Goal: Task Accomplishment & Management: Manage account settings

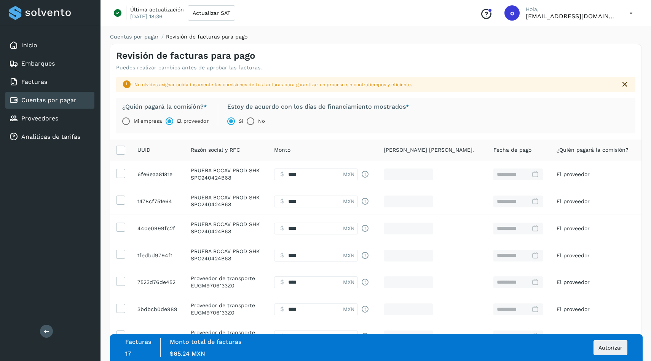
select select "**"
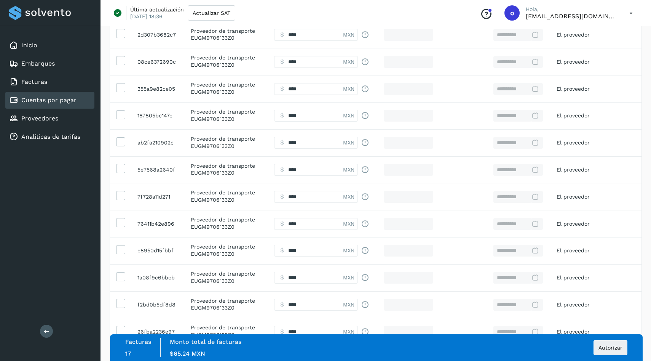
scroll to position [562, 0]
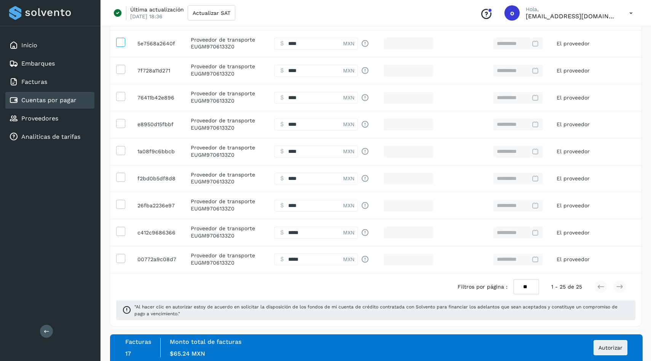
click at [124, 45] on icon at bounding box center [121, 42] width 8 height 8
click at [124, 68] on icon at bounding box center [121, 69] width 8 height 8
click at [123, 94] on icon at bounding box center [121, 96] width 8 height 8
click at [121, 129] on td at bounding box center [120, 124] width 21 height 27
click at [120, 125] on icon at bounding box center [121, 123] width 8 height 8
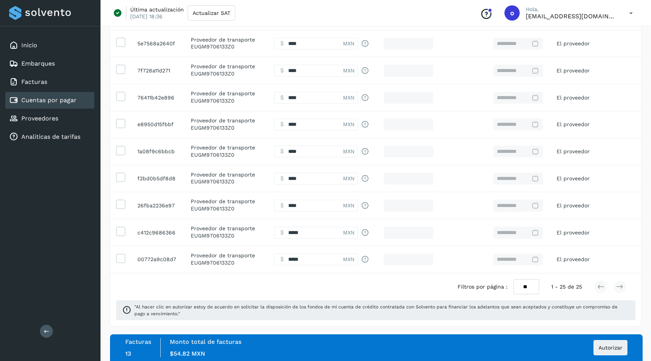
click at [120, 144] on td at bounding box center [120, 151] width 21 height 27
click at [120, 153] on icon at bounding box center [121, 150] width 8 height 8
click at [120, 176] on icon at bounding box center [121, 177] width 8 height 8
click at [121, 208] on span at bounding box center [121, 205] width 8 height 6
click at [121, 235] on span at bounding box center [121, 232] width 8 height 6
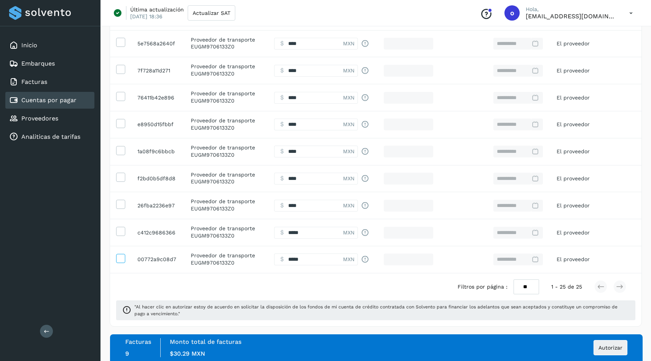
click at [120, 257] on icon at bounding box center [121, 258] width 8 height 8
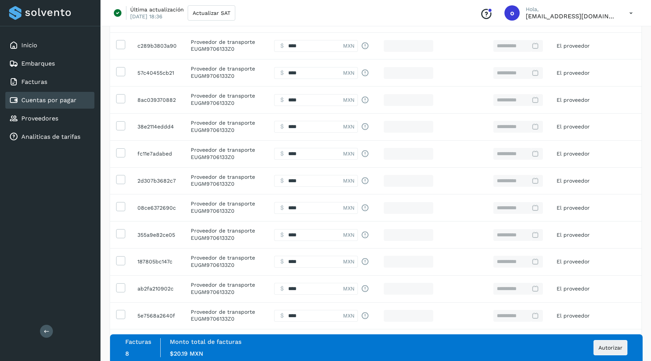
scroll to position [310, 0]
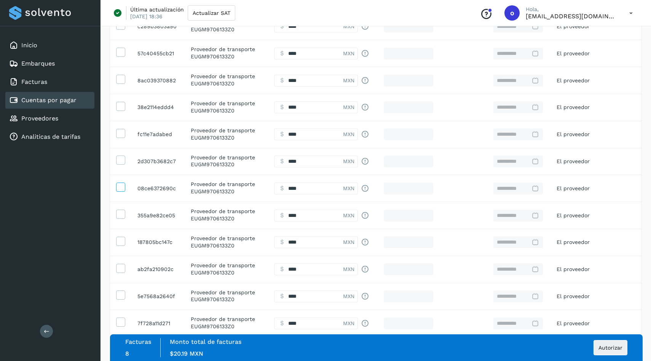
click at [120, 186] on icon at bounding box center [121, 186] width 8 height 8
click at [120, 208] on td at bounding box center [120, 215] width 21 height 27
click at [120, 212] on icon at bounding box center [121, 213] width 8 height 8
click at [122, 240] on icon at bounding box center [121, 241] width 8 height 8
click at [119, 263] on td at bounding box center [120, 269] width 21 height 27
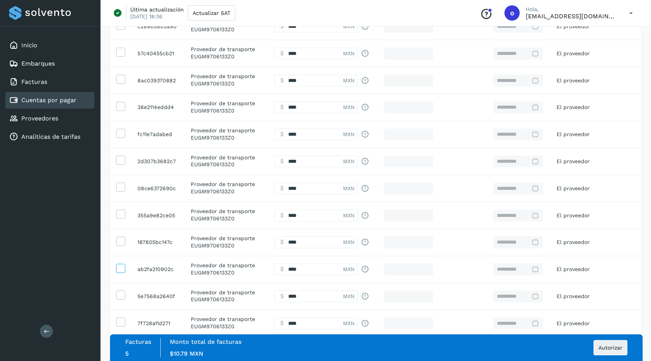
click at [121, 271] on icon at bounding box center [121, 268] width 8 height 8
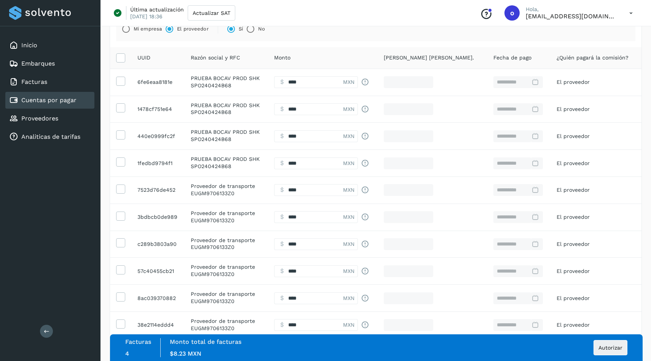
scroll to position [0, 0]
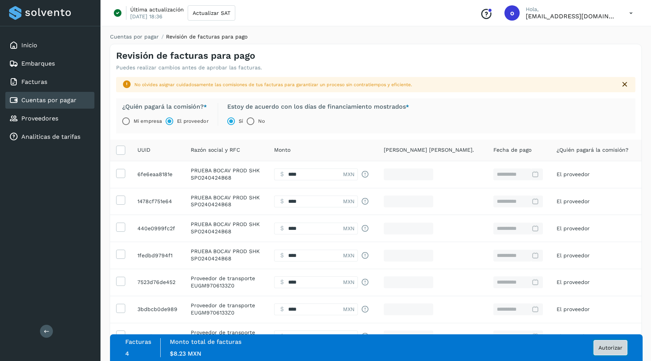
click at [605, 352] on button "Autorizar" at bounding box center [611, 347] width 34 height 15
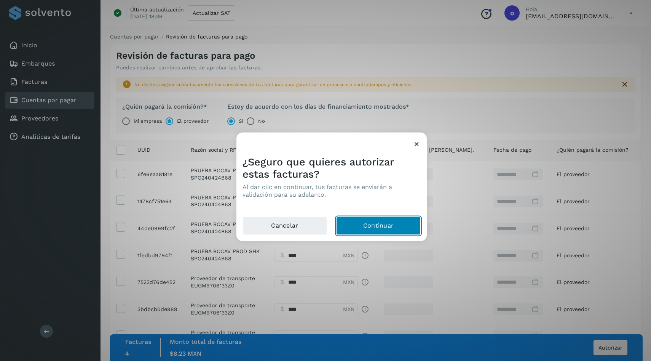
click at [393, 227] on button "Continuar" at bounding box center [378, 225] width 85 height 18
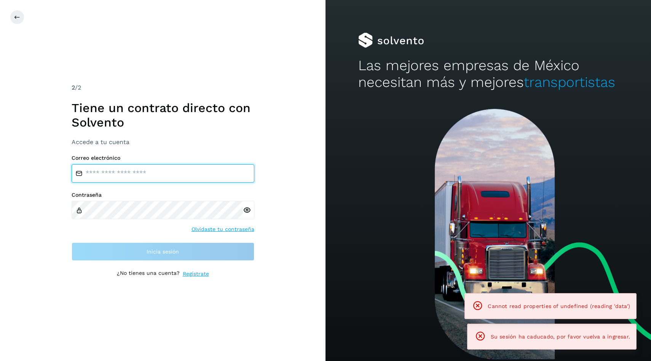
click at [157, 170] on input "email" at bounding box center [163, 173] width 183 height 18
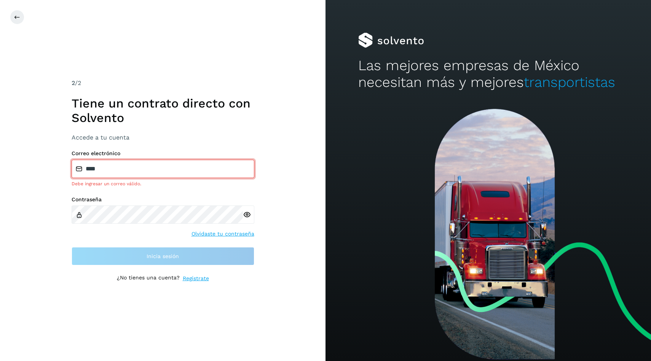
type input "**********"
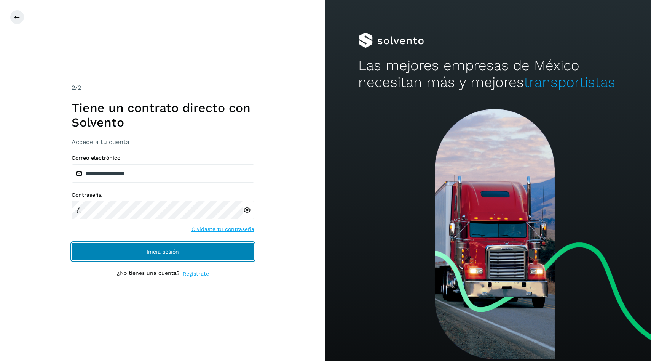
click at [141, 247] on button "Inicia sesión" at bounding box center [163, 251] width 183 height 18
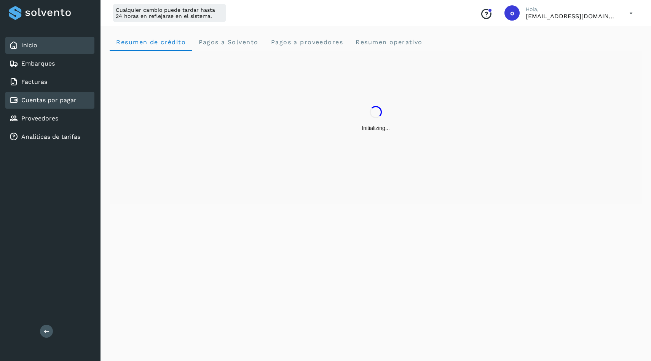
click at [76, 102] on link "Cuentas por pagar" at bounding box center [48, 99] width 55 height 7
select select "**"
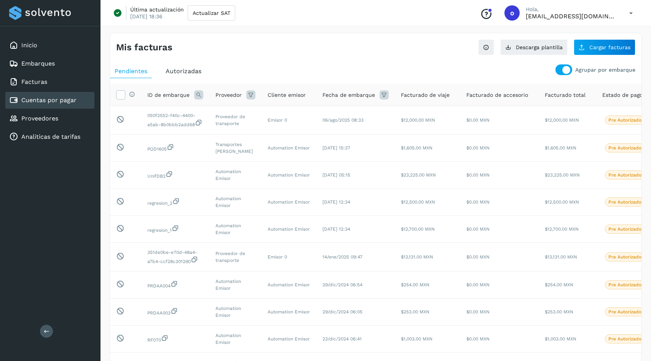
click at [566, 69] on div at bounding box center [567, 70] width 8 height 8
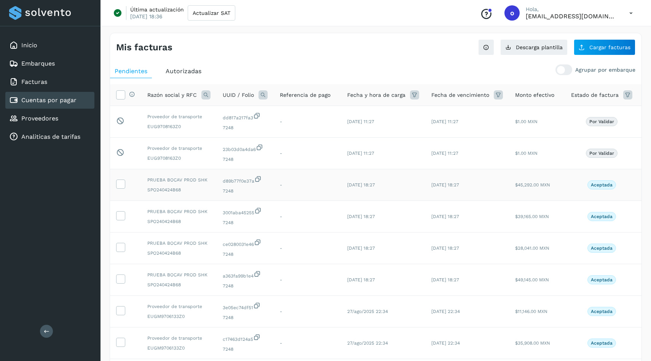
click at [171, 190] on span "SPO240424B68" at bounding box center [178, 189] width 63 height 7
copy span "SPO240424B68"
click at [205, 92] on icon at bounding box center [205, 94] width 9 height 9
click at [269, 115] on label "RFC" at bounding box center [273, 112] width 24 height 8
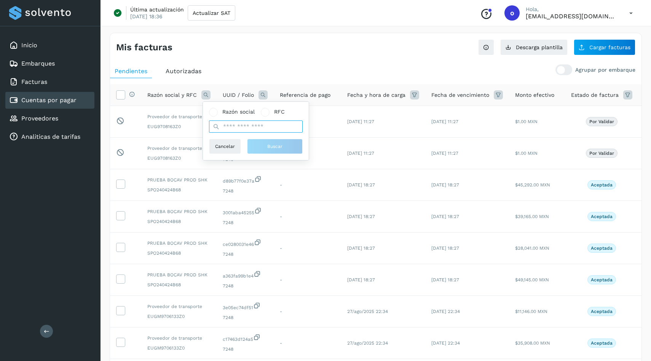
click at [268, 121] on input "text" at bounding box center [256, 126] width 94 height 12
paste input "**********"
type input "**********"
click at [281, 143] on span "Buscar" at bounding box center [274, 146] width 15 height 7
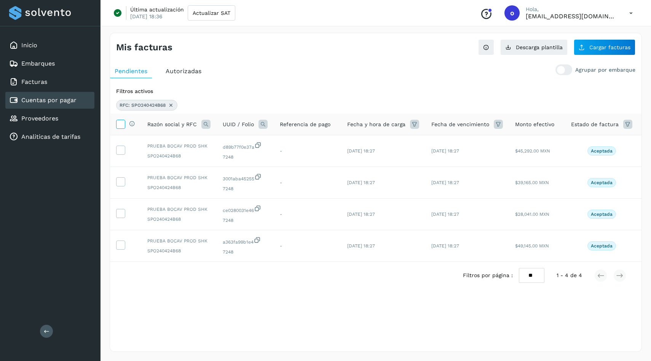
click at [117, 120] on icon at bounding box center [121, 124] width 8 height 8
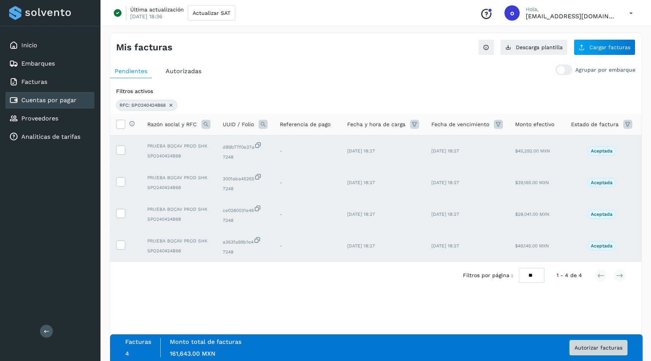
click at [590, 346] on span "Autorizar facturas" at bounding box center [599, 347] width 48 height 5
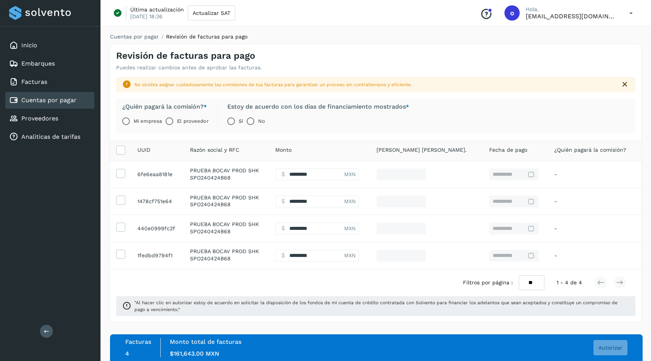
click at [181, 118] on label "El proveedor" at bounding box center [192, 120] width 31 height 15
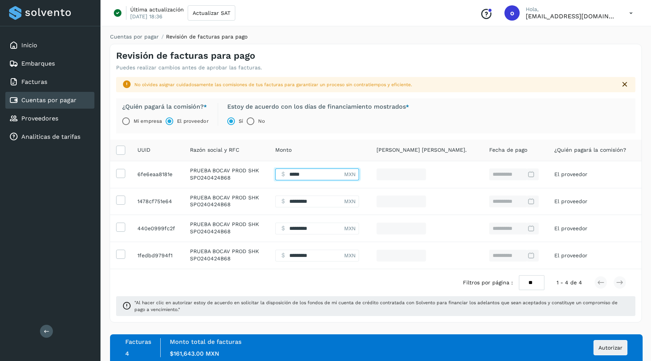
click at [304, 176] on input "Facturas" at bounding box center [309, 174] width 69 height 12
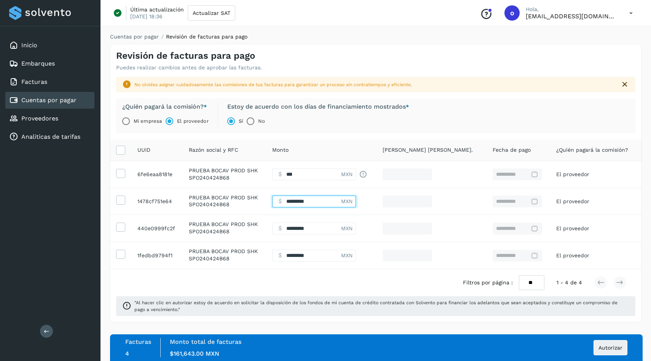
type input "****"
click at [310, 200] on input "Facturas" at bounding box center [306, 201] width 69 height 12
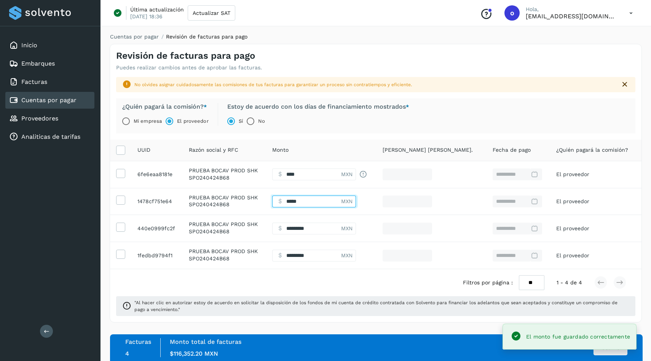
click at [310, 200] on input "Facturas" at bounding box center [306, 201] width 69 height 12
type input "****"
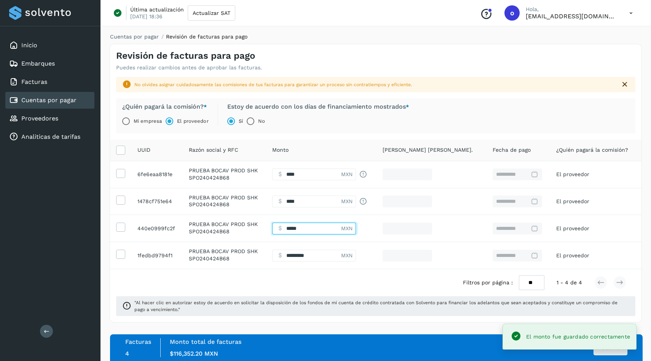
click at [313, 224] on input "Facturas" at bounding box center [306, 228] width 69 height 12
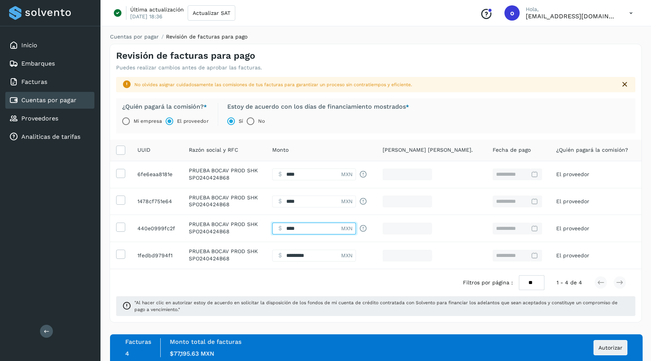
type input "****"
click at [320, 245] on td "$ MXN" at bounding box center [321, 255] width 110 height 27
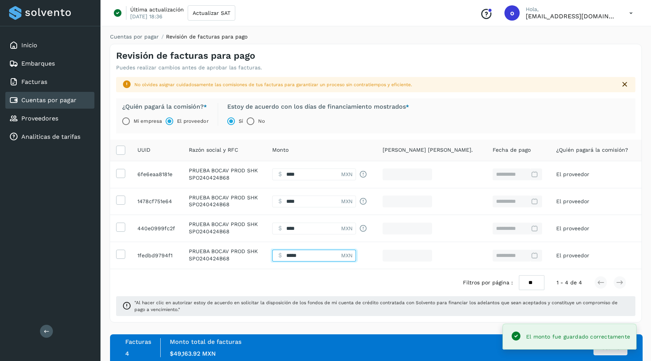
click at [314, 253] on input "Facturas" at bounding box center [306, 255] width 69 height 12
click at [313, 253] on input "Facturas" at bounding box center [306, 255] width 69 height 12
type input "****"
click at [391, 305] on span ""Al hacer clic en autorizar estoy de acuerdo en solicitar la disposición de los…" at bounding box center [381, 306] width 495 height 14
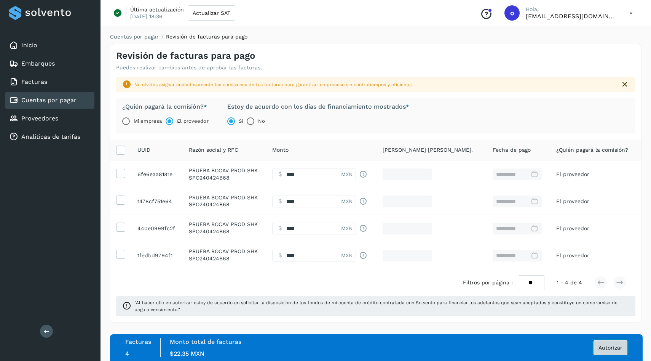
click at [610, 343] on button "Autorizar" at bounding box center [611, 347] width 34 height 15
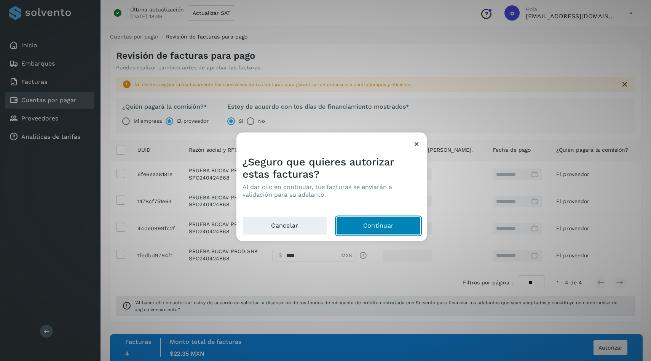
click at [386, 222] on button "Continuar" at bounding box center [378, 225] width 85 height 18
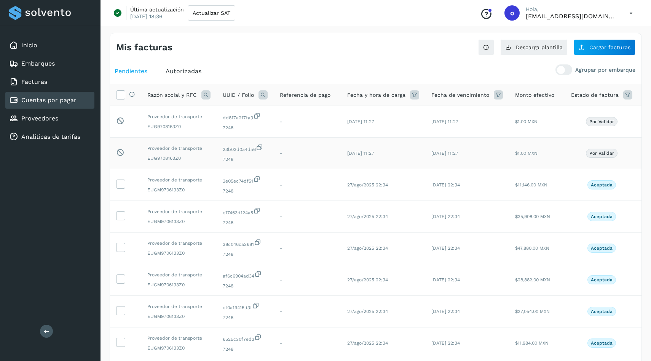
scroll to position [126, 0]
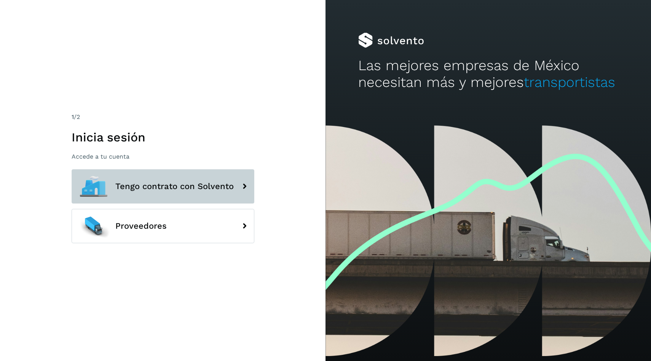
click at [197, 179] on button "Tengo contrato con Solvento" at bounding box center [163, 186] width 183 height 34
click at [168, 183] on span "Tengo contrato con Solvento" at bounding box center [174, 186] width 118 height 9
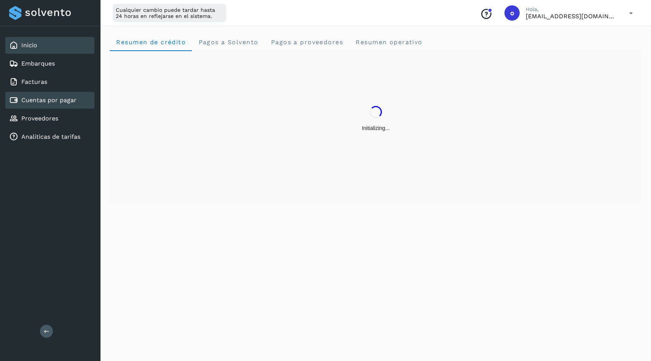
click at [60, 101] on link "Cuentas por pagar" at bounding box center [48, 99] width 55 height 7
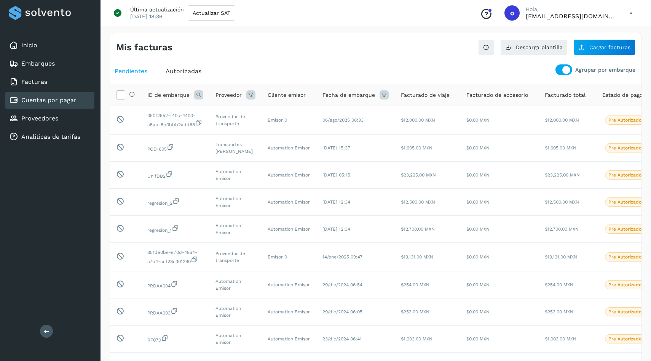
click at [559, 69] on div at bounding box center [564, 69] width 17 height 11
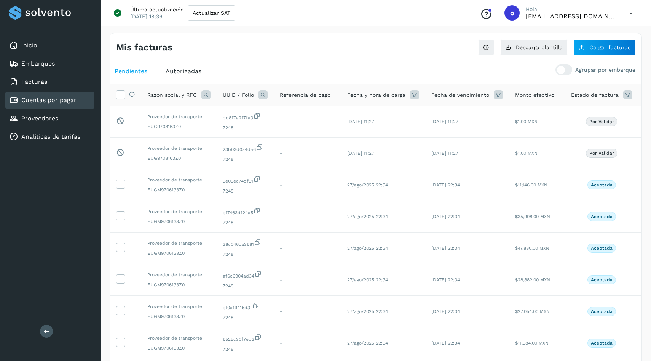
click at [183, 71] on span "Autorizadas" at bounding box center [184, 70] width 36 height 7
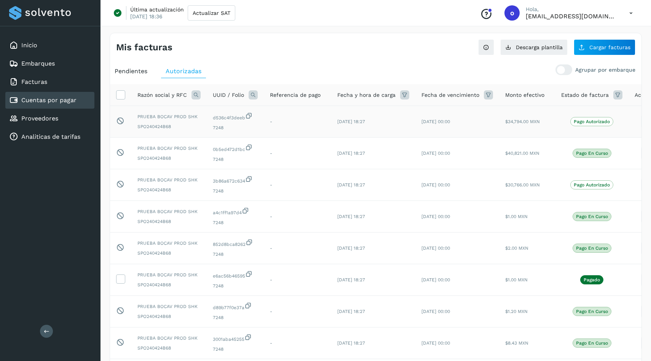
click at [161, 124] on span "SPO240424B68" at bounding box center [168, 126] width 63 height 7
copy span "SPO240424B68"
click at [593, 48] on span "Cargar facturas" at bounding box center [610, 47] width 41 height 5
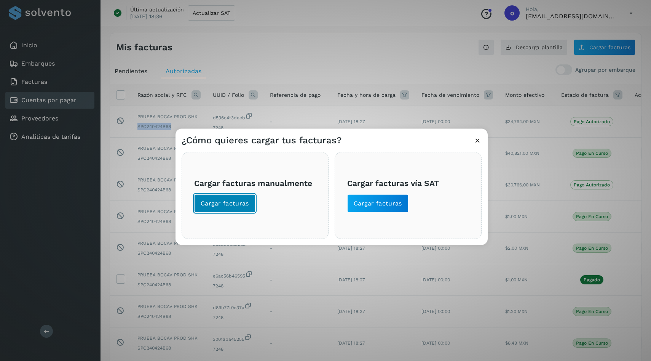
click at [210, 203] on span "Cargar facturas" at bounding box center [225, 203] width 48 height 8
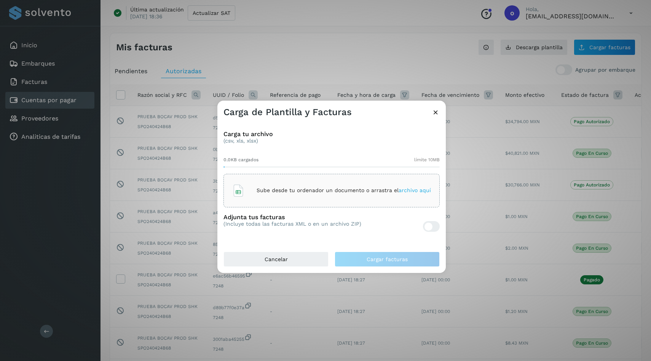
click at [304, 185] on div "Sube desde tu ordenador un documento o arrastra el archivo aquí" at bounding box center [331, 190] width 199 height 21
click at [427, 225] on div at bounding box center [429, 226] width 8 height 8
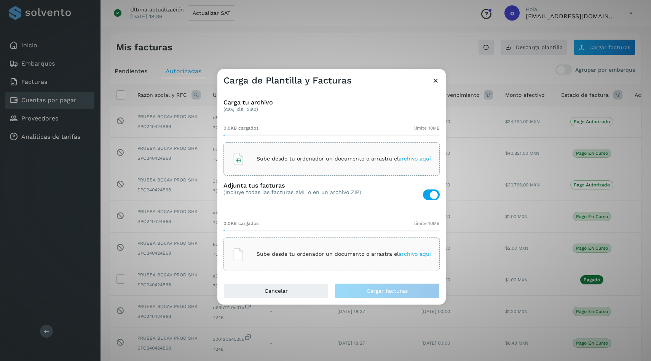
click at [305, 149] on div "Sube desde tu ordenador un documento o arrastra el archivo aquí" at bounding box center [331, 159] width 199 height 21
click at [296, 224] on div "0.0KB cargados límite 10MB" at bounding box center [332, 223] width 216 height 7
click at [292, 242] on div "Sube desde tu ordenador un documento o arrastra el archivo aquí" at bounding box center [332, 254] width 216 height 34
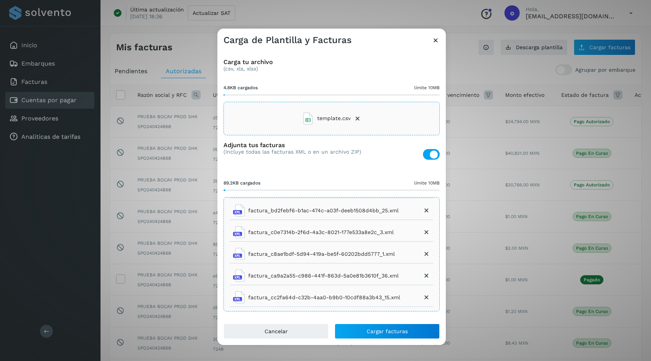
scroll to position [991, 0]
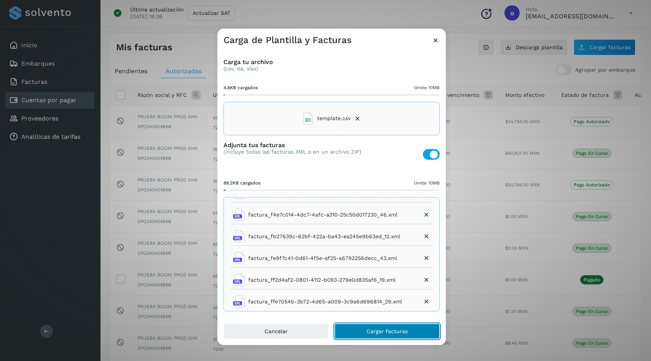
click at [386, 327] on button "Cargar facturas" at bounding box center [387, 330] width 105 height 15
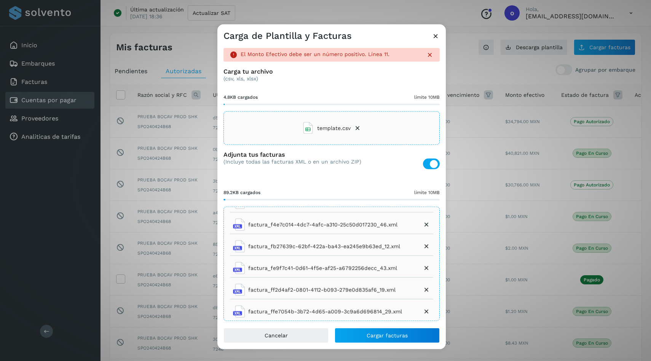
click at [355, 127] on icon at bounding box center [358, 128] width 8 height 8
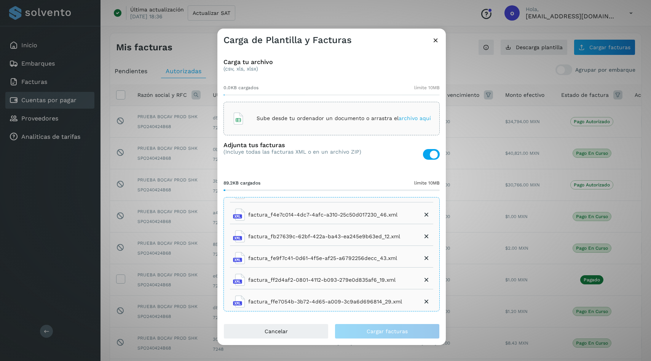
click at [329, 128] on div "Sube desde tu ordenador un documento o arrastra el archivo aquí" at bounding box center [331, 118] width 199 height 21
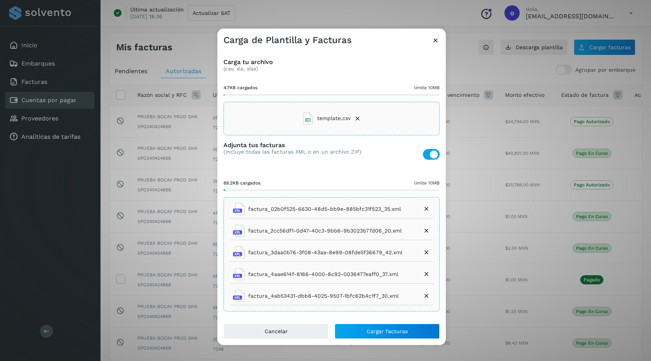
scroll to position [0, 0]
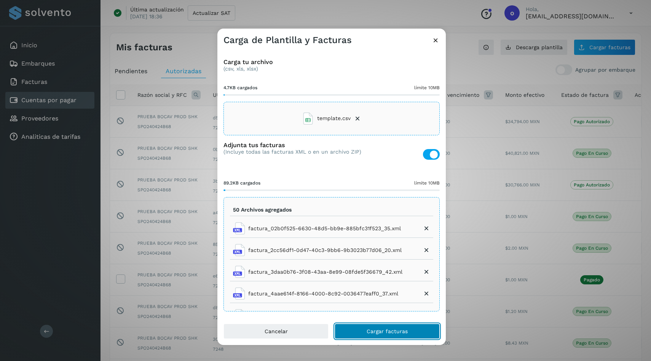
click at [388, 330] on span "Cargar facturas" at bounding box center [387, 330] width 41 height 5
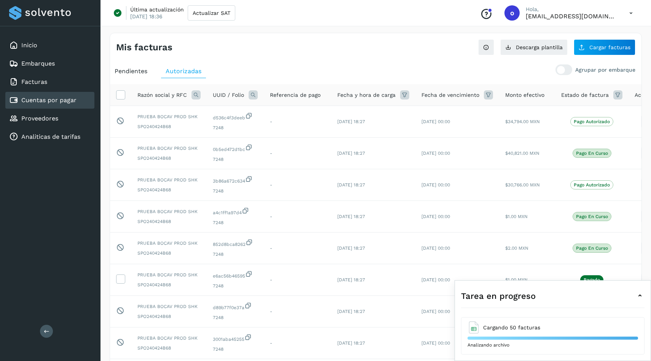
click at [141, 74] on span "Pendientes" at bounding box center [131, 70] width 33 height 7
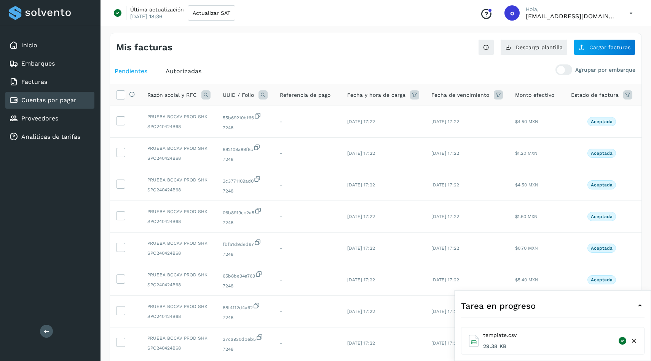
click at [640, 304] on icon at bounding box center [640, 305] width 9 height 9
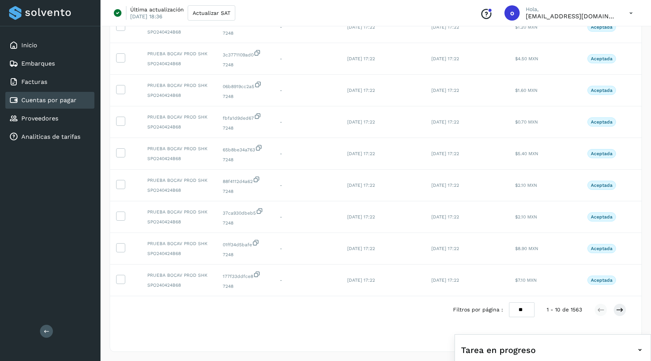
click at [526, 304] on select "** ** **" at bounding box center [522, 309] width 26 height 15
select select "**"
click at [509, 302] on select "** ** **" at bounding box center [522, 309] width 26 height 15
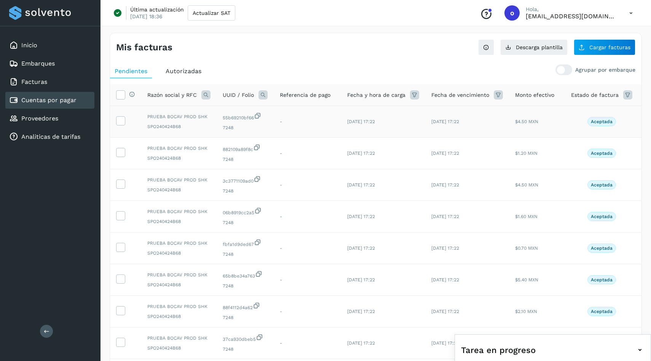
click at [179, 128] on span "SPO240424B68" at bounding box center [178, 126] width 63 height 7
copy span "SPO240424B68"
click at [209, 97] on icon at bounding box center [205, 94] width 9 height 9
click at [271, 110] on label "RFC" at bounding box center [273, 112] width 24 height 8
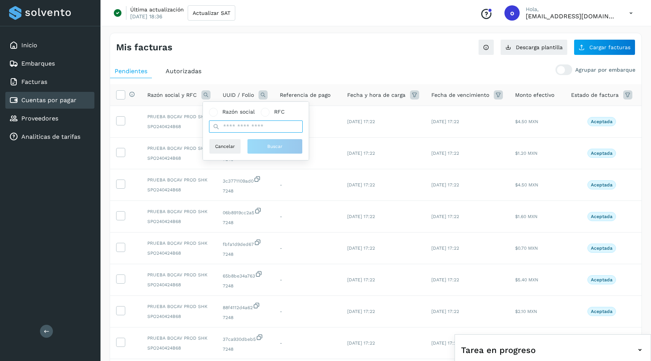
click at [261, 122] on input "text" at bounding box center [256, 126] width 94 height 12
paste input "**********"
type input "**********"
click at [267, 145] on span "Buscar" at bounding box center [274, 146] width 15 height 7
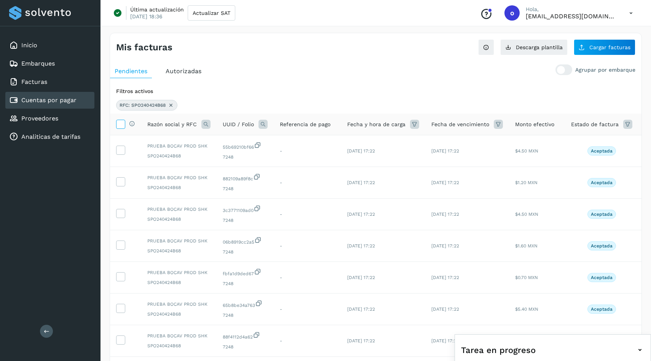
click at [123, 123] on icon at bounding box center [121, 124] width 8 height 8
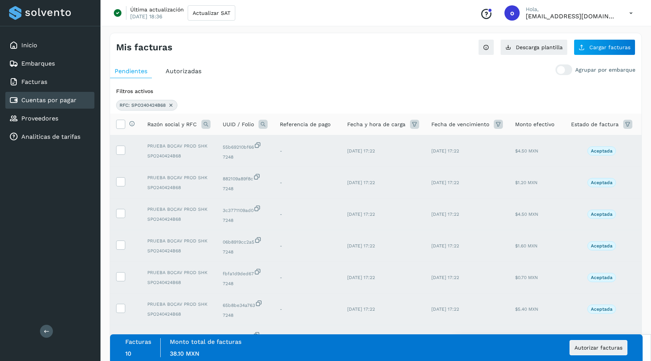
scroll to position [155, 0]
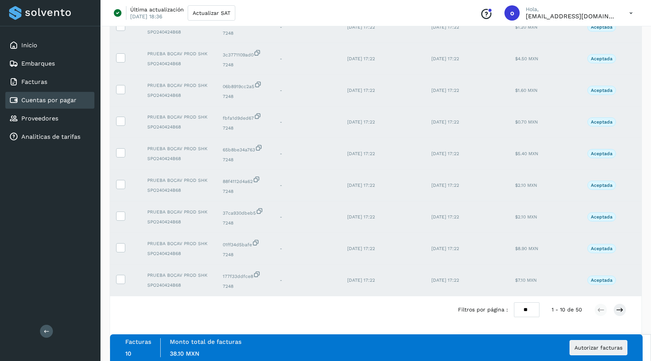
click at [532, 307] on select "** ** **" at bounding box center [527, 309] width 26 height 15
select select "**"
click at [514, 302] on select "** ** **" at bounding box center [527, 309] width 26 height 15
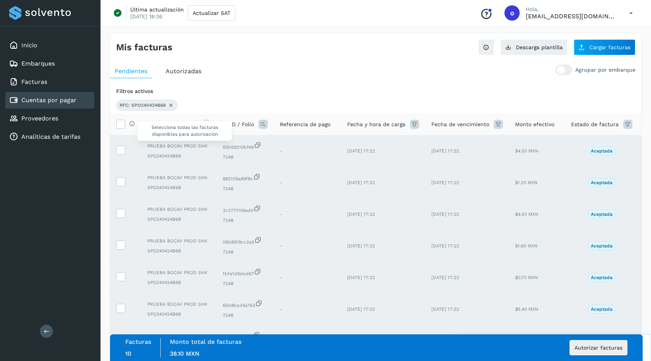
click at [126, 126] on div "Selecciona todas las facturas disponibles para autorización" at bounding box center [130, 124] width 10 height 8
click at [119, 123] on icon at bounding box center [121, 124] width 8 height 8
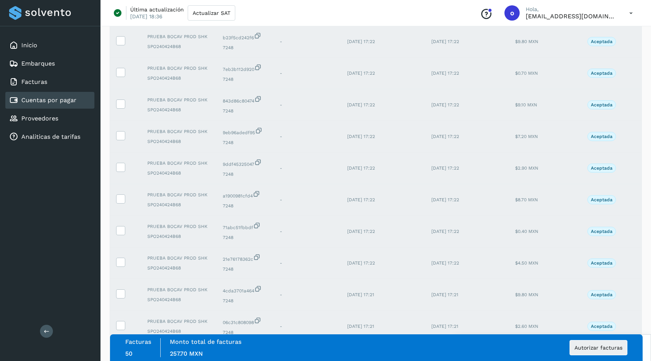
scroll to position [1420, 0]
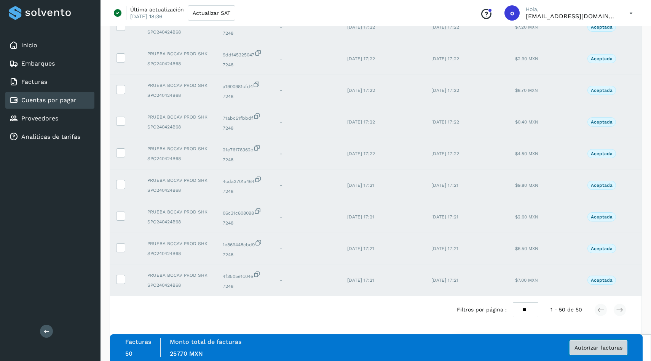
click at [603, 348] on span "Autorizar facturas" at bounding box center [599, 347] width 48 height 5
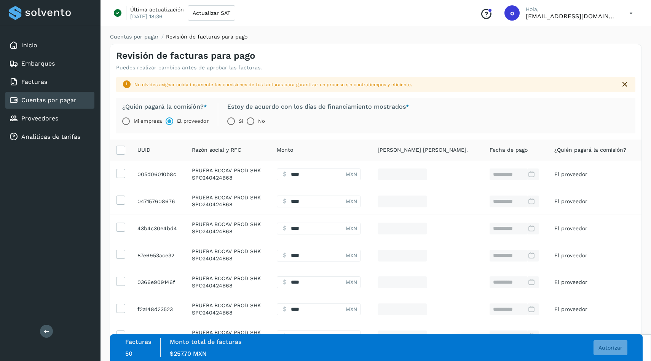
click at [241, 120] on label "Sí" at bounding box center [241, 120] width 4 height 15
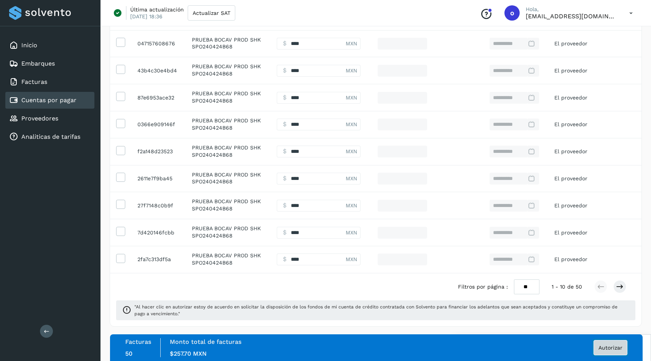
click at [608, 350] on span "Autorizar" at bounding box center [611, 347] width 24 height 5
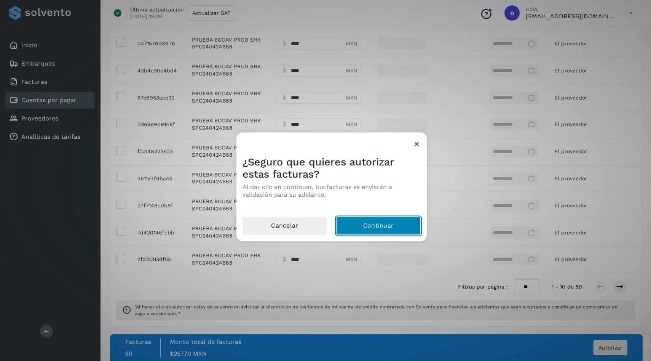
click at [395, 224] on button "Continuar" at bounding box center [378, 225] width 85 height 18
